Goal: Transaction & Acquisition: Purchase product/service

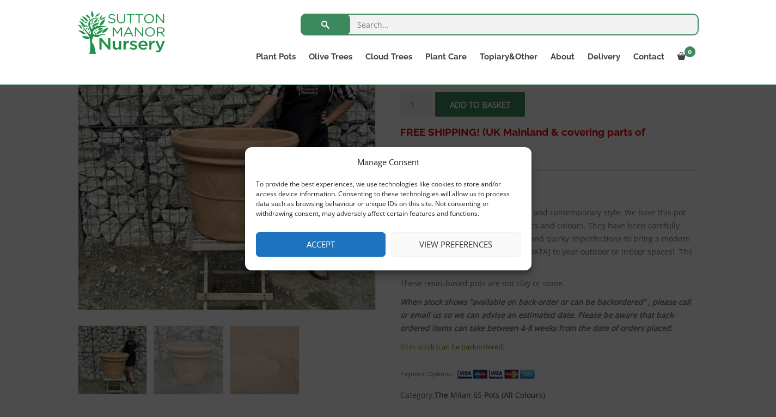
scroll to position [240, 0]
click at [330, 251] on button "Accept" at bounding box center [321, 244] width 130 height 25
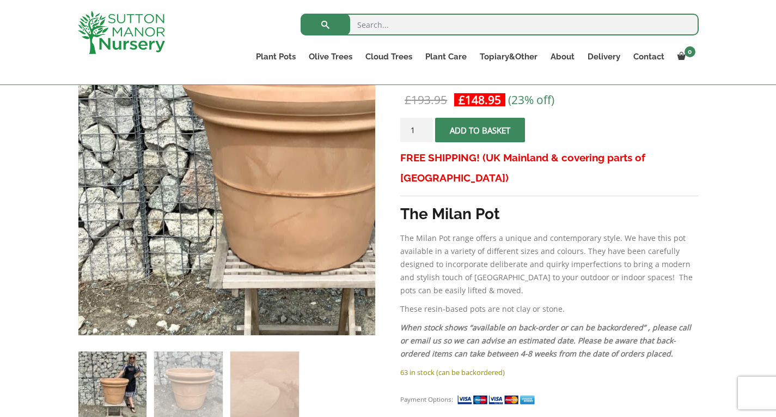
scroll to position [0, 0]
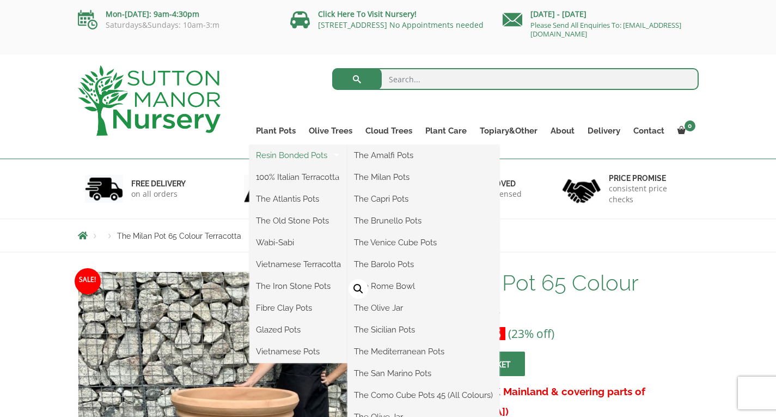
click at [295, 157] on link "Resin Bonded Pots" at bounding box center [299, 155] width 98 height 16
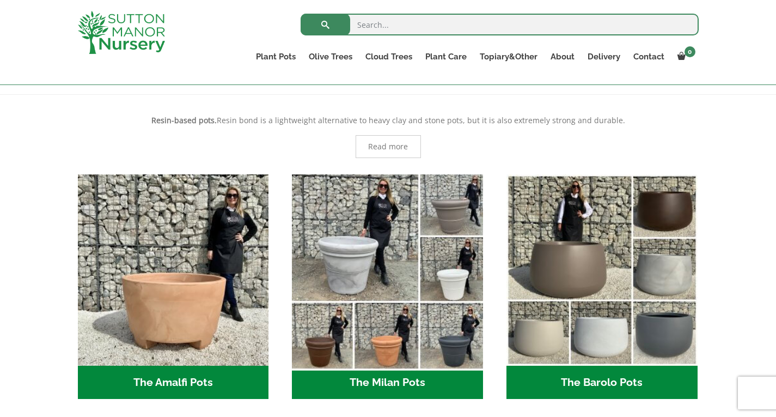
scroll to position [210, 0]
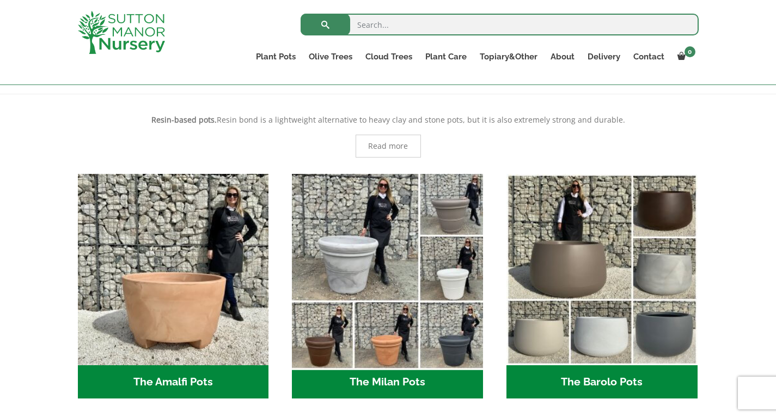
click at [351, 259] on img "Visit product category The Milan Pots" at bounding box center [388, 269] width 200 height 200
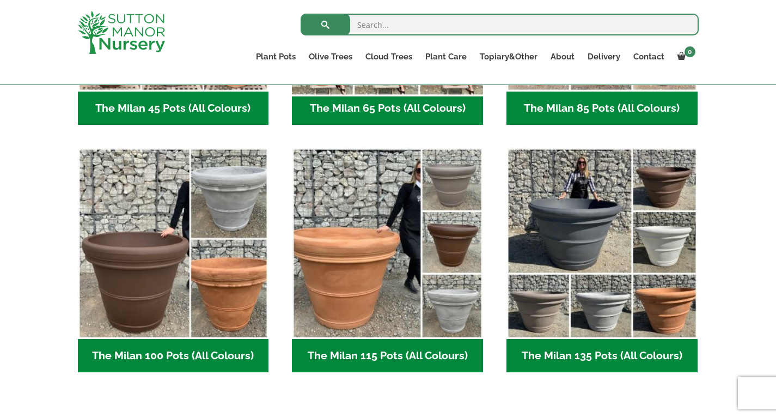
scroll to position [470, 0]
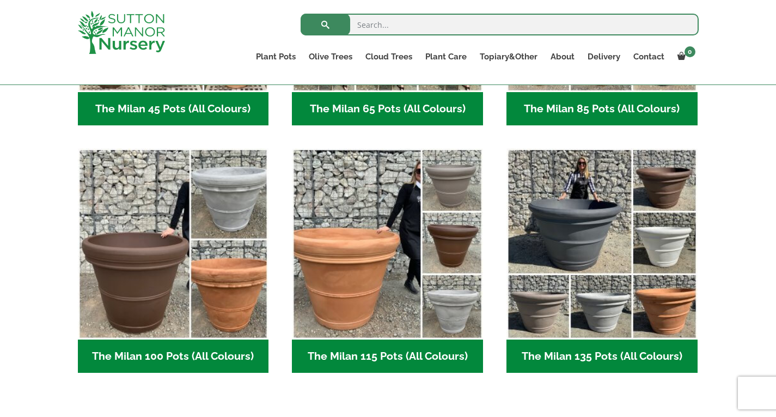
click at [374, 364] on h2 "The Milan 115 Pots (All Colours) (5)" at bounding box center [387, 356] width 191 height 34
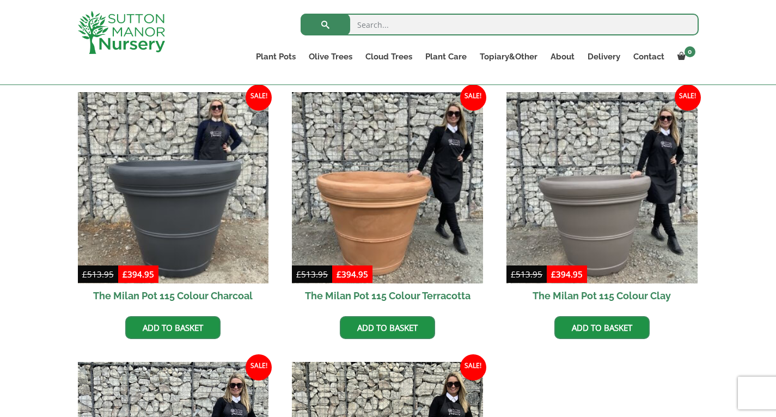
scroll to position [272, 0]
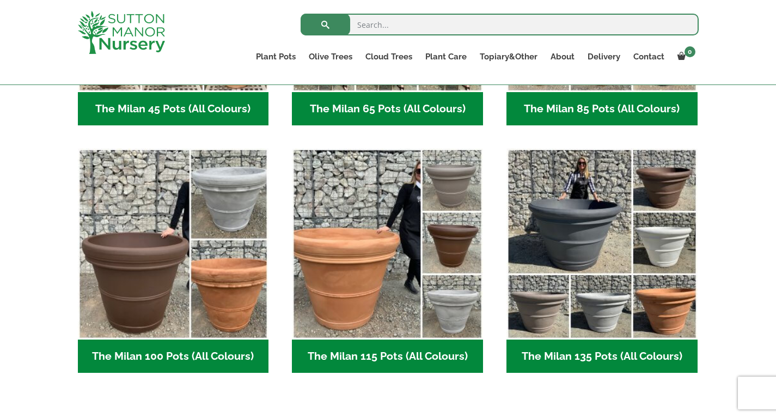
click at [184, 264] on img "Visit product category The Milan 100 Pots (All Colours)" at bounding box center [173, 243] width 191 height 191
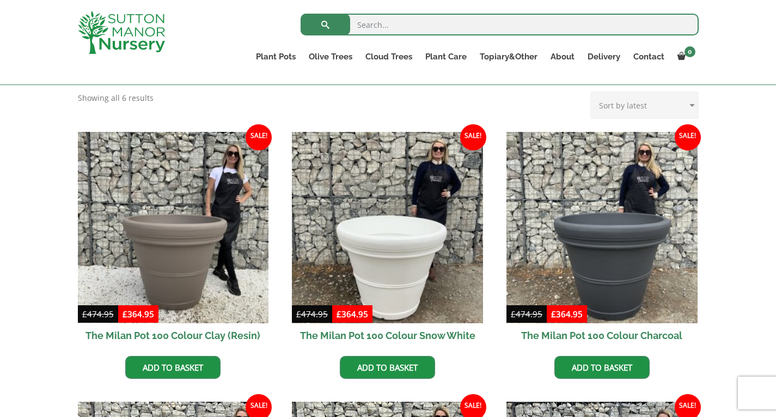
scroll to position [232, 0]
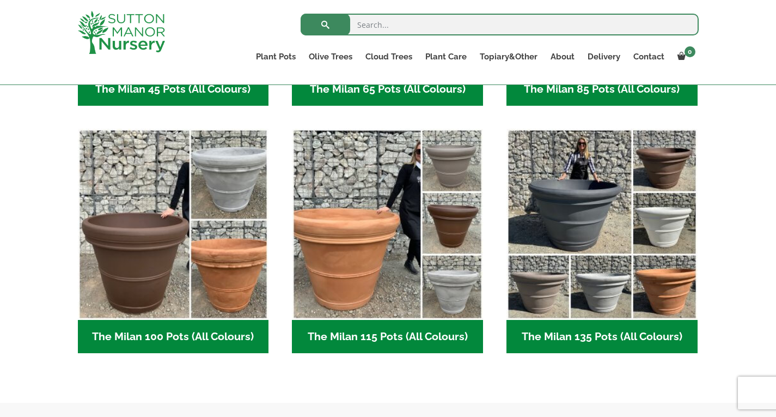
scroll to position [227, 0]
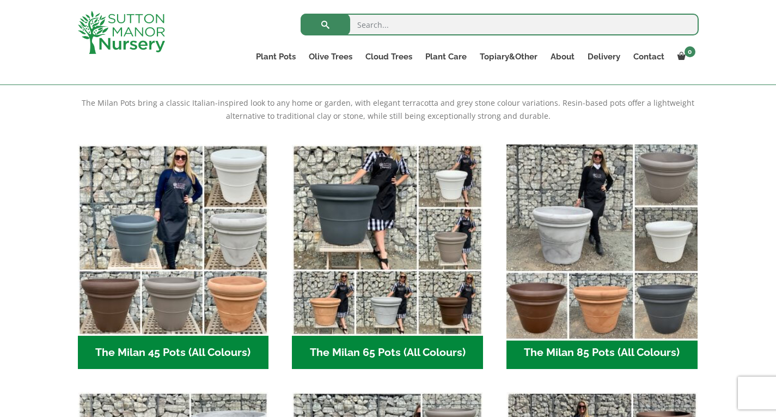
click at [609, 217] on img "Visit product category The Milan 85 Pots (All Colours)" at bounding box center [602, 239] width 200 height 200
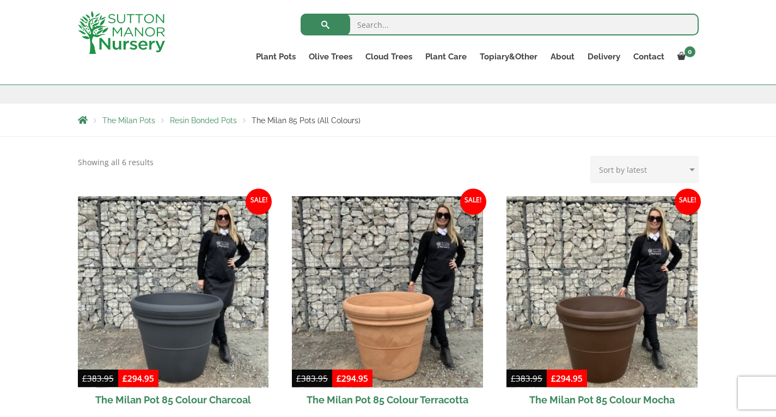
scroll to position [238, 0]
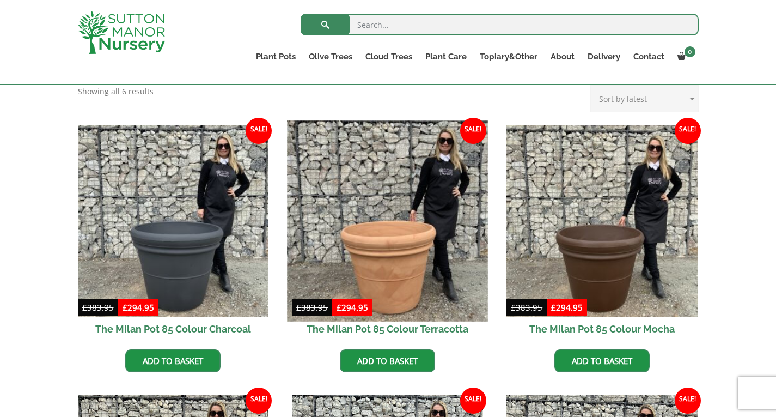
click at [421, 288] on img at bounding box center [388, 220] width 200 height 200
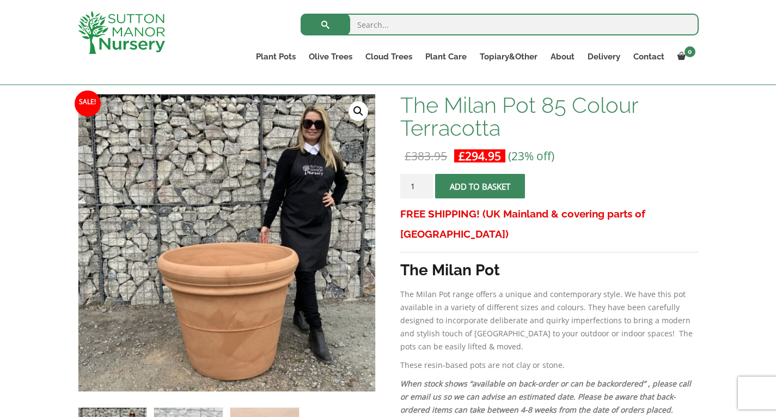
click at [421, 288] on p "The Milan Pot range offers a unique and contemporary style. We have this pot av…" at bounding box center [549, 320] width 298 height 65
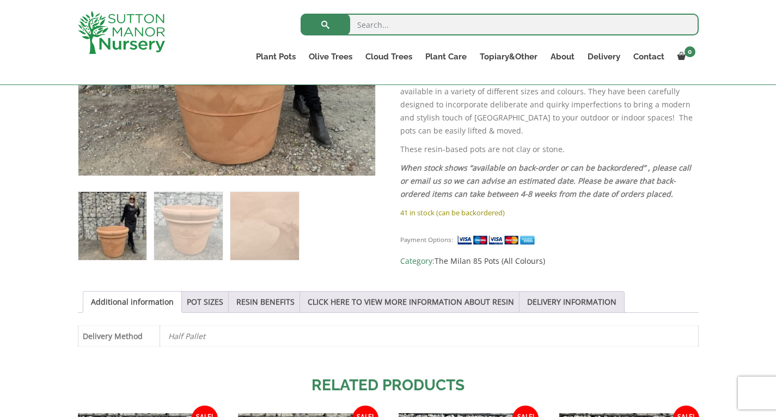
scroll to position [373, 0]
click at [211, 300] on link "POT SIZES" at bounding box center [205, 302] width 37 height 21
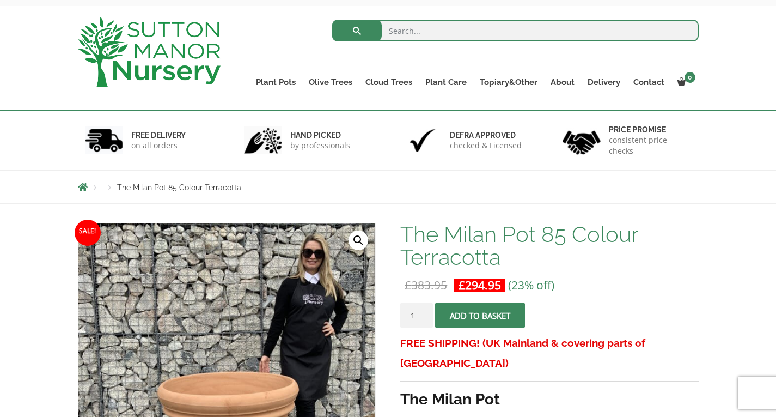
scroll to position [48, 0]
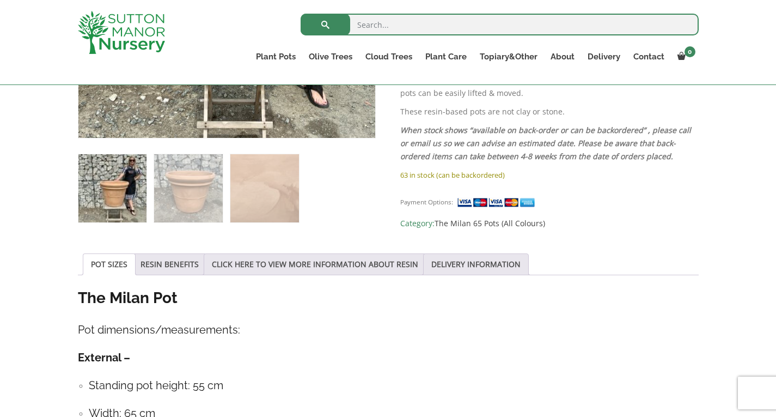
scroll to position [413, 0]
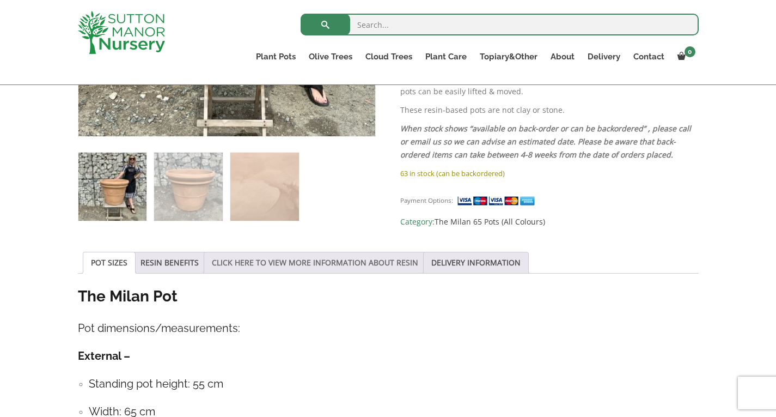
click at [367, 270] on link "CLICK HERE TO VIEW MORE INFORMATION ABOUT RESIN" at bounding box center [315, 262] width 206 height 21
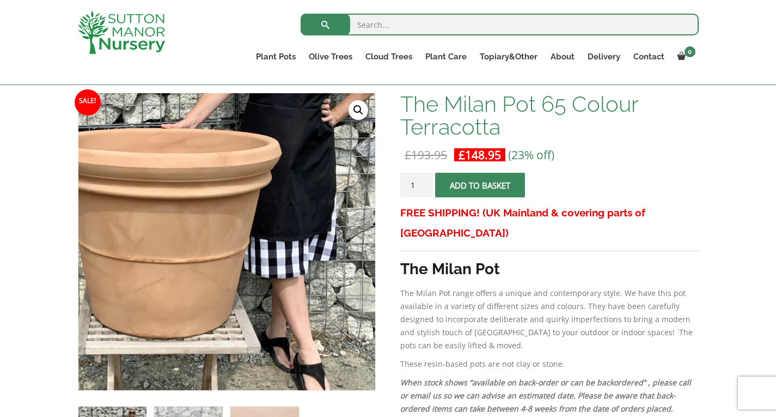
scroll to position [160, 0]
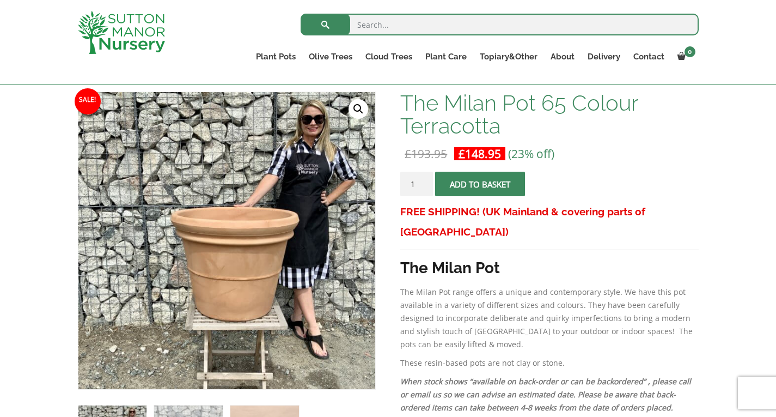
click at [425, 191] on input "1" at bounding box center [416, 184] width 33 height 25
click at [425, 179] on input "2" at bounding box center [416, 184] width 33 height 25
click at [425, 179] on input "4" at bounding box center [416, 184] width 33 height 25
click at [425, 179] on input "5" at bounding box center [416, 184] width 33 height 25
click at [425, 179] on input "6" at bounding box center [416, 184] width 33 height 25
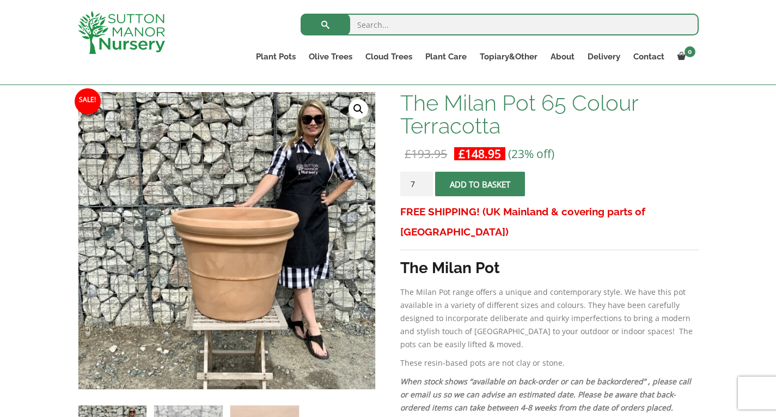
click at [425, 179] on input "7" at bounding box center [416, 184] width 33 height 25
type input "8"
click at [425, 179] on input "8" at bounding box center [416, 184] width 33 height 25
click at [481, 184] on span "submit" at bounding box center [481, 184] width 0 height 0
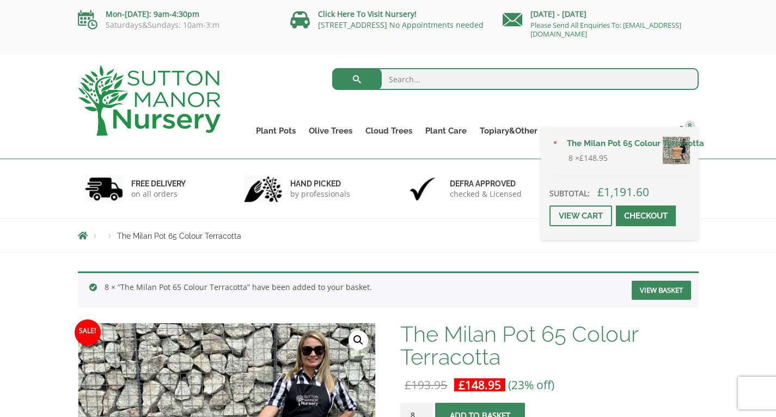
click at [681, 132] on div "× The Milan Pot 65 Colour Terracotta 8 × £ 148.95 Subtotal: £ 1,191.60 View car…" at bounding box center [620, 183] width 157 height 113
click at [581, 214] on link "View cart" at bounding box center [581, 215] width 63 height 21
